Goal: Task Accomplishment & Management: Manage account settings

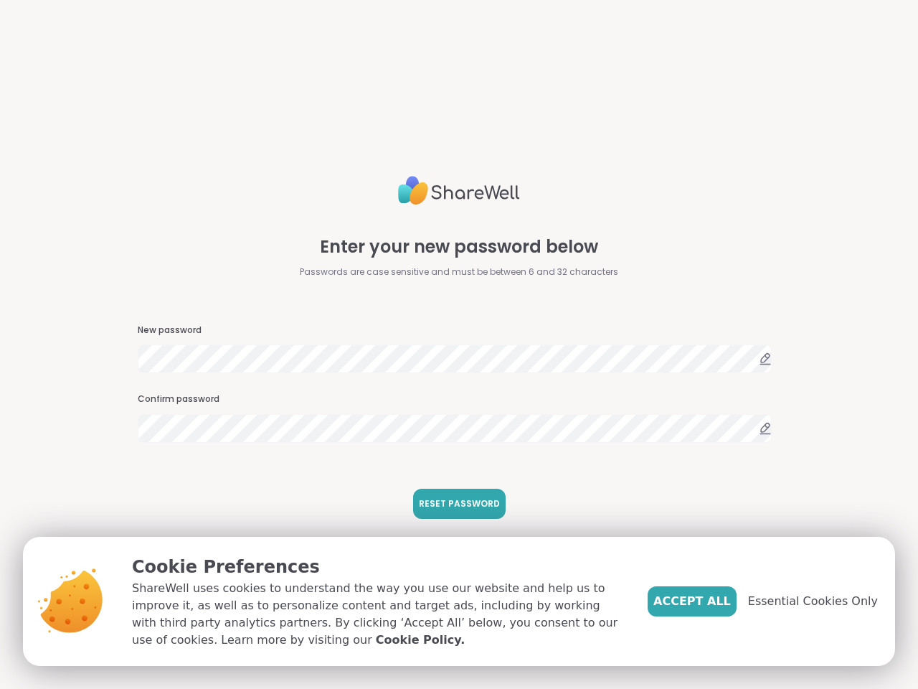
click at [453, 504] on span "RESET PASSWORD" at bounding box center [459, 503] width 81 height 13
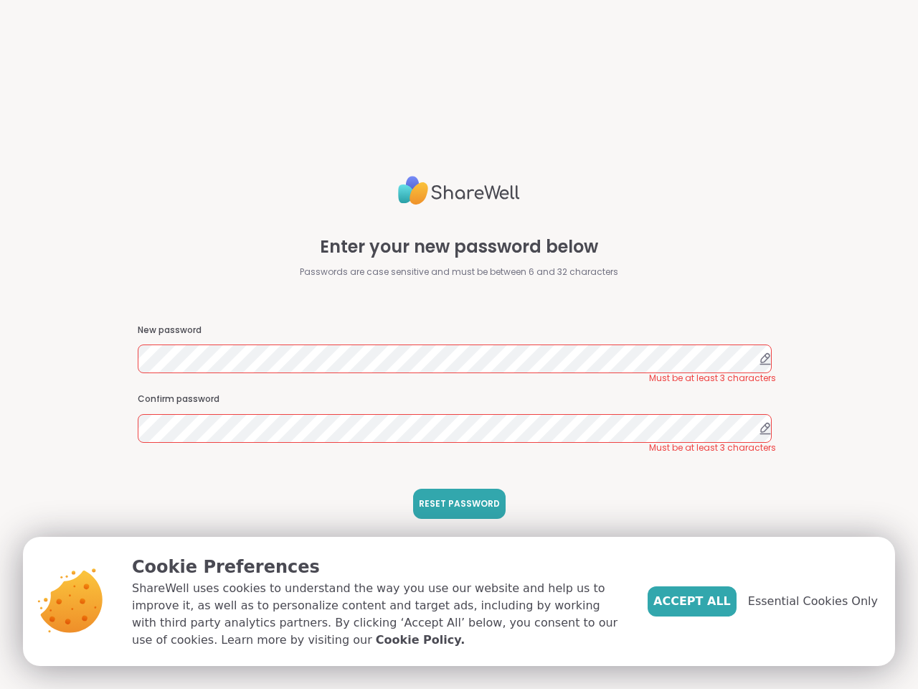
click at [716, 601] on span "Accept All" at bounding box center [692, 601] width 77 height 17
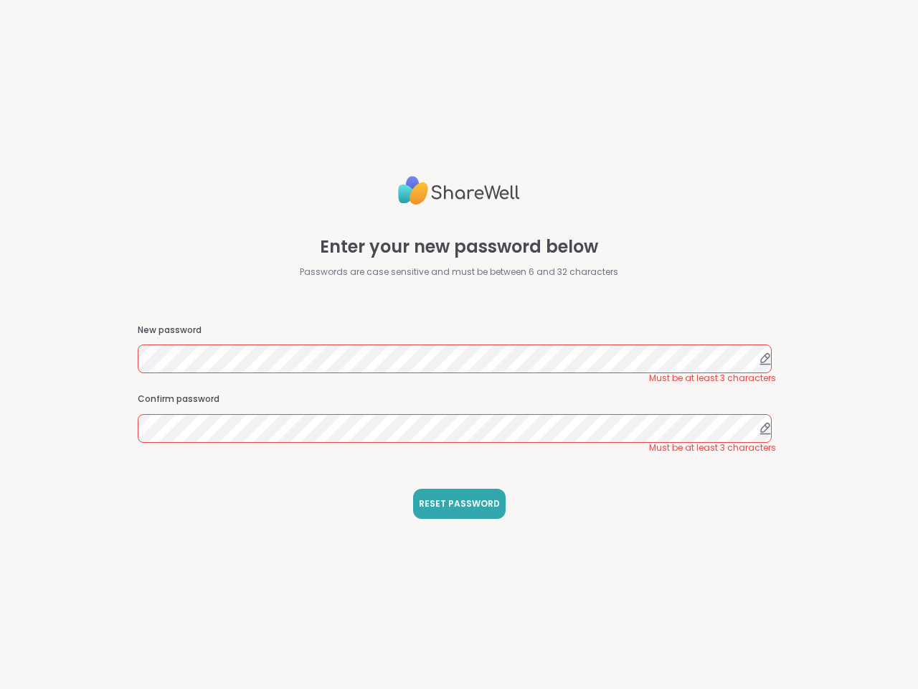
click at [822, 601] on div "Enter your new password below Passwords are case sensitive and must be between …" at bounding box center [459, 344] width 918 height 689
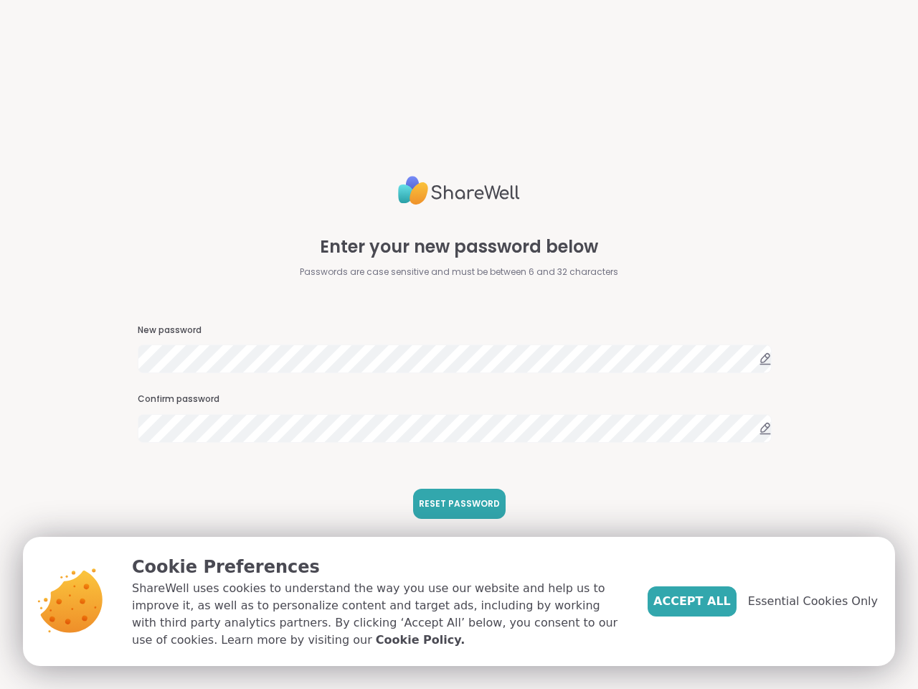
click at [453, 504] on span "RESET PASSWORD" at bounding box center [459, 503] width 81 height 13
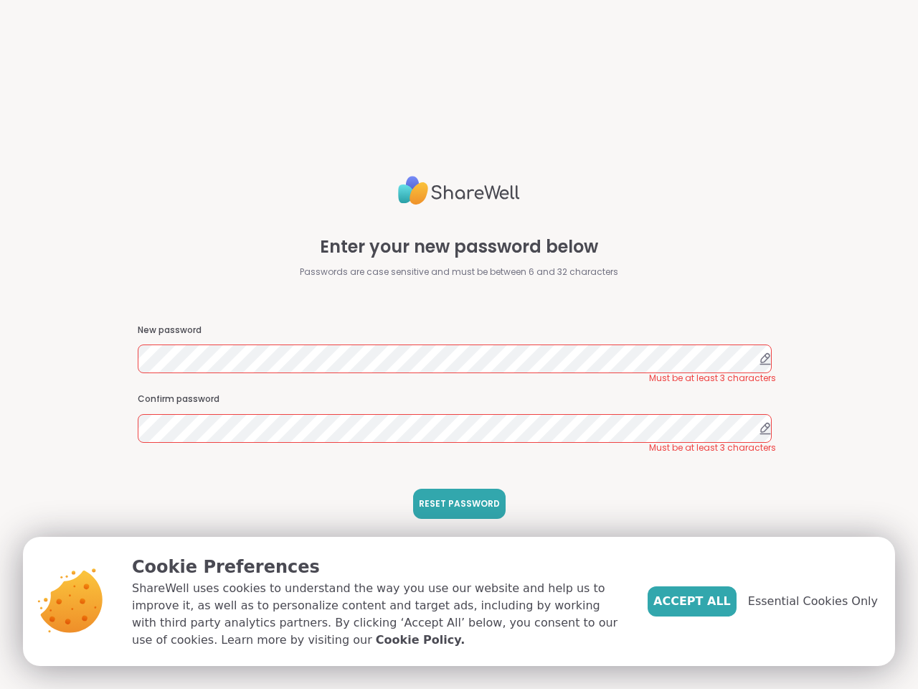
click at [716, 601] on span "Accept All" at bounding box center [692, 601] width 77 height 17
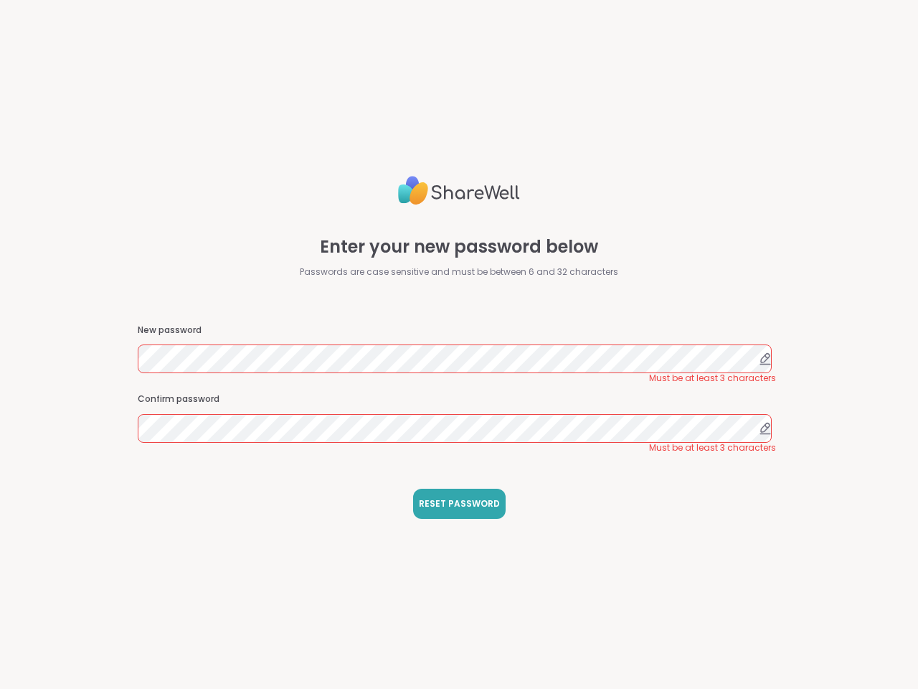
click at [822, 601] on div "Enter your new password below Passwords are case sensitive and must be between …" at bounding box center [459, 344] width 918 height 689
